Goal: Navigation & Orientation: Find specific page/section

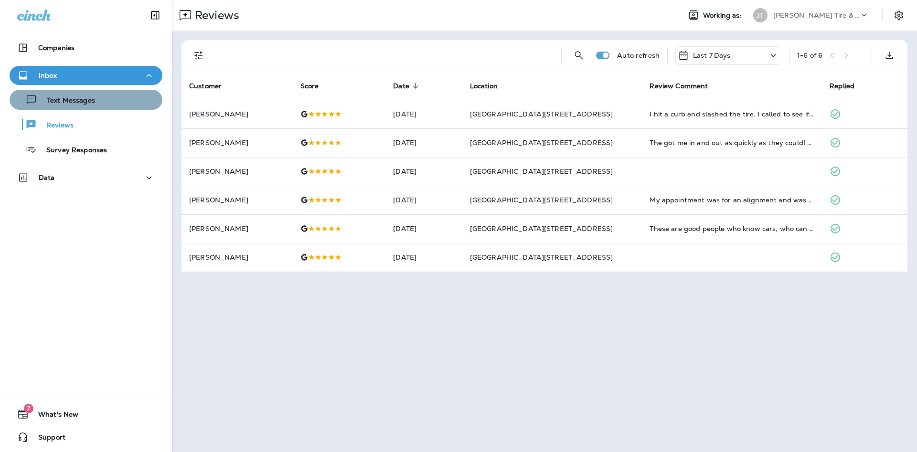
click at [52, 105] on p "Text Messages" at bounding box center [66, 100] width 58 height 9
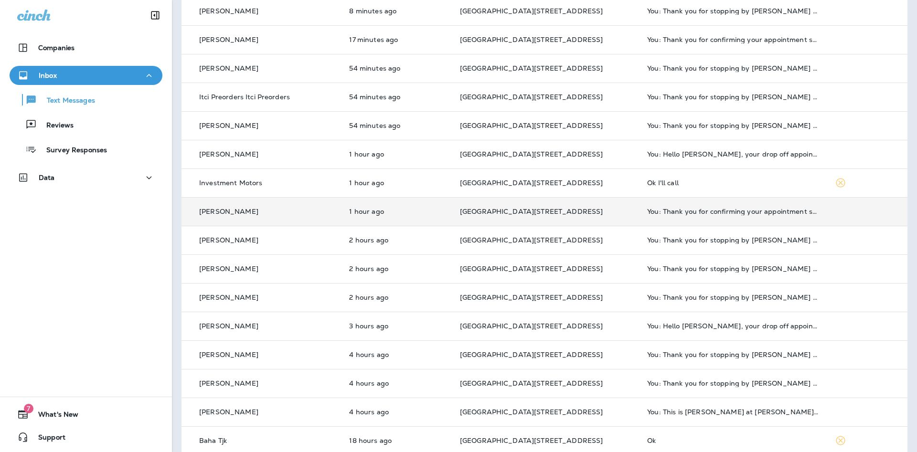
scroll to position [155, 0]
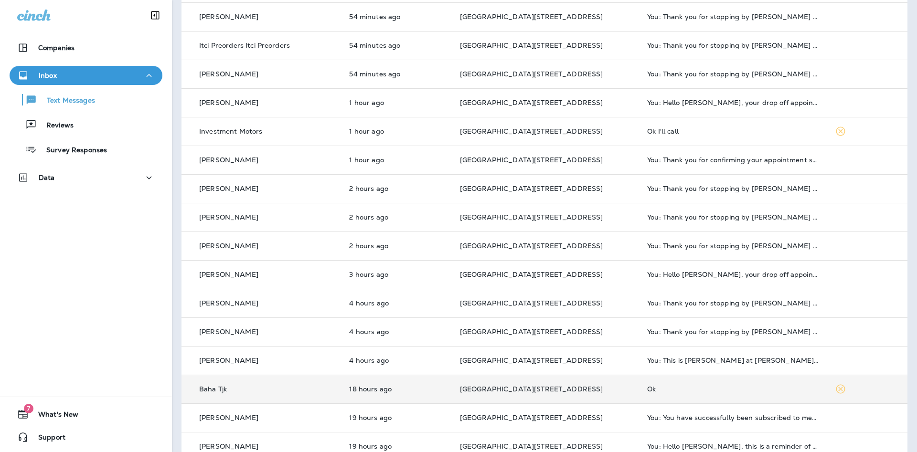
click at [720, 392] on div "Ok" at bounding box center [733, 389] width 172 height 8
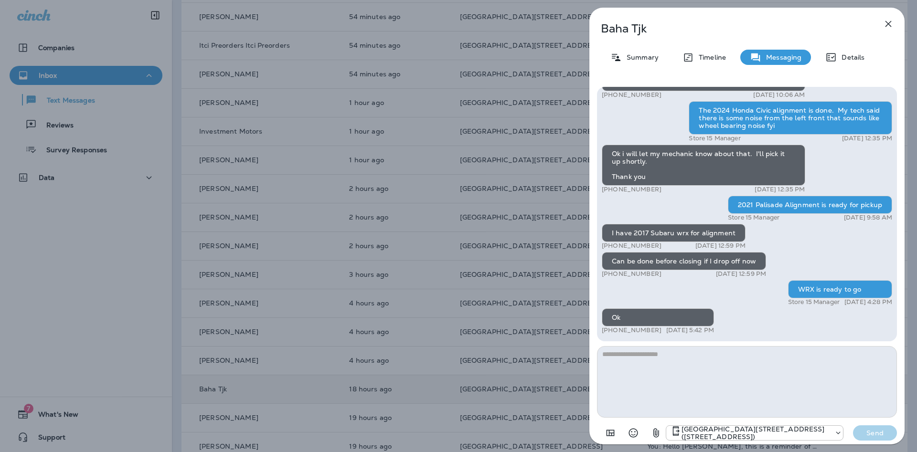
click at [886, 32] on button "button" at bounding box center [887, 23] width 19 height 19
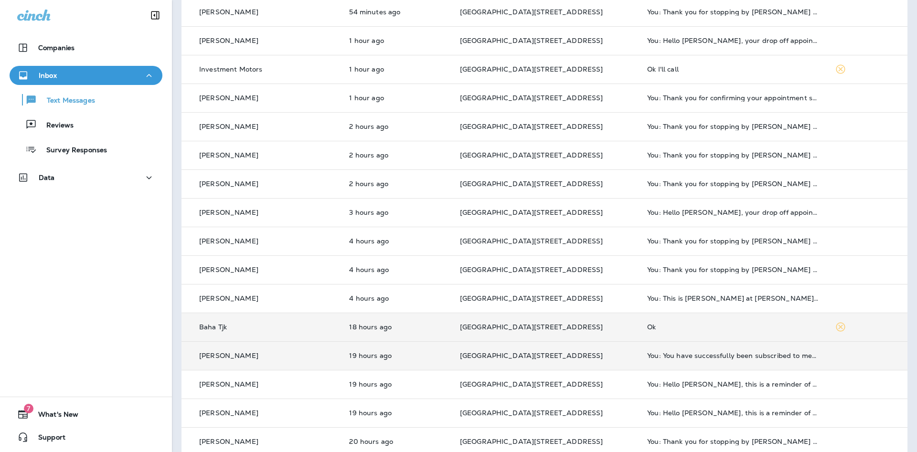
scroll to position [230, 0]
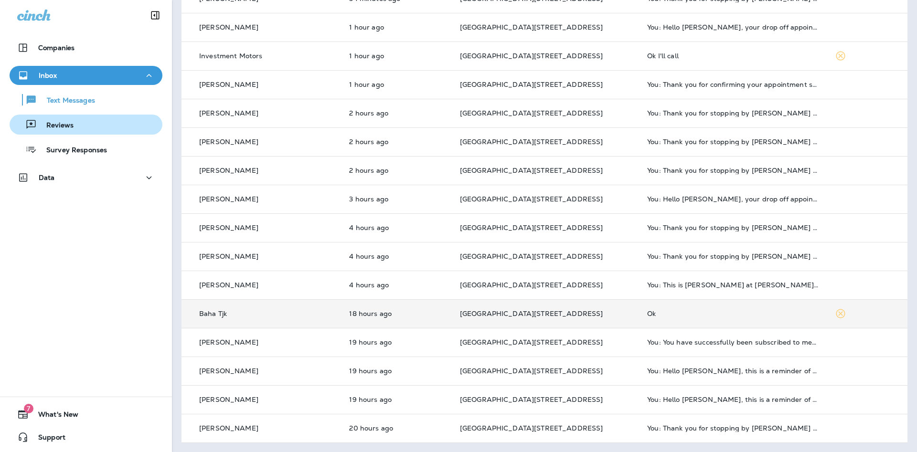
click at [46, 126] on p "Reviews" at bounding box center [55, 125] width 37 height 9
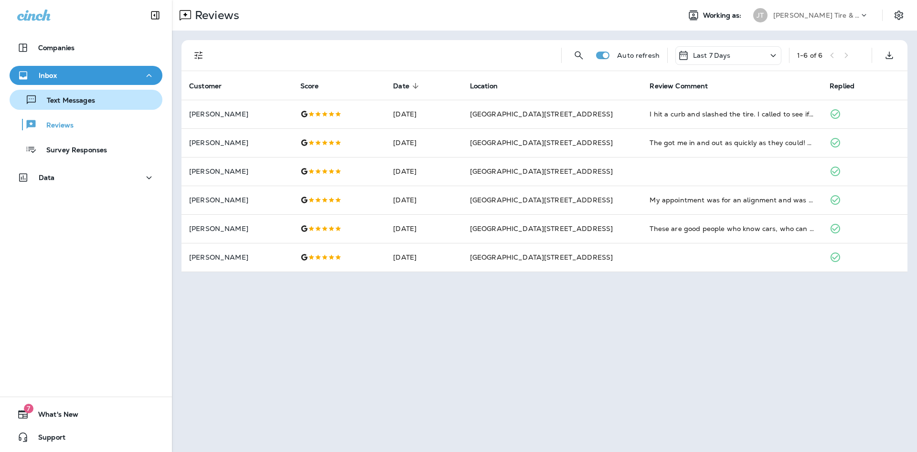
click at [108, 104] on div "Text Messages" at bounding box center [85, 100] width 145 height 14
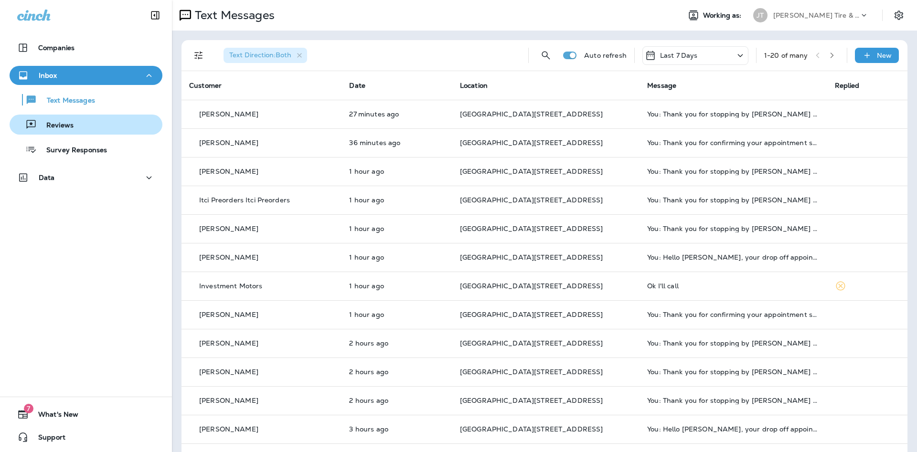
click at [71, 130] on div "Reviews" at bounding box center [43, 124] width 60 height 14
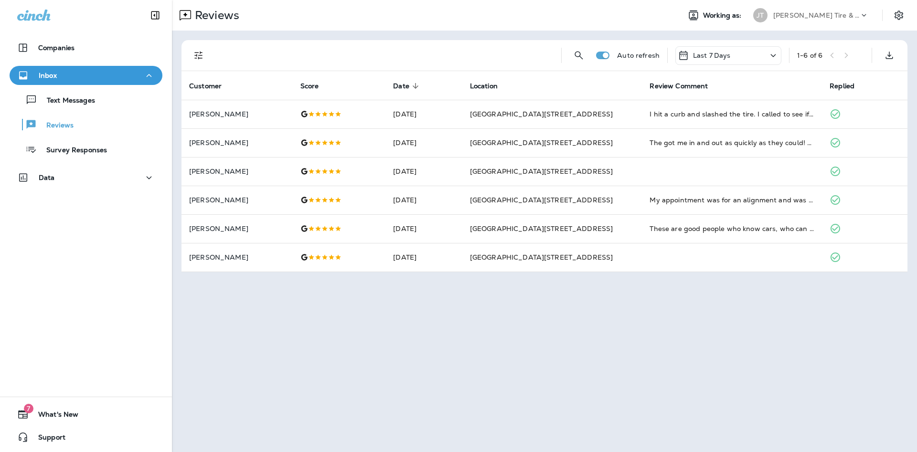
click at [90, 110] on div "Text Messages Reviews Survey Responses" at bounding box center [86, 122] width 153 height 74
click at [92, 100] on p "Text Messages" at bounding box center [66, 100] width 58 height 9
